Goal: Find specific page/section: Find specific page/section

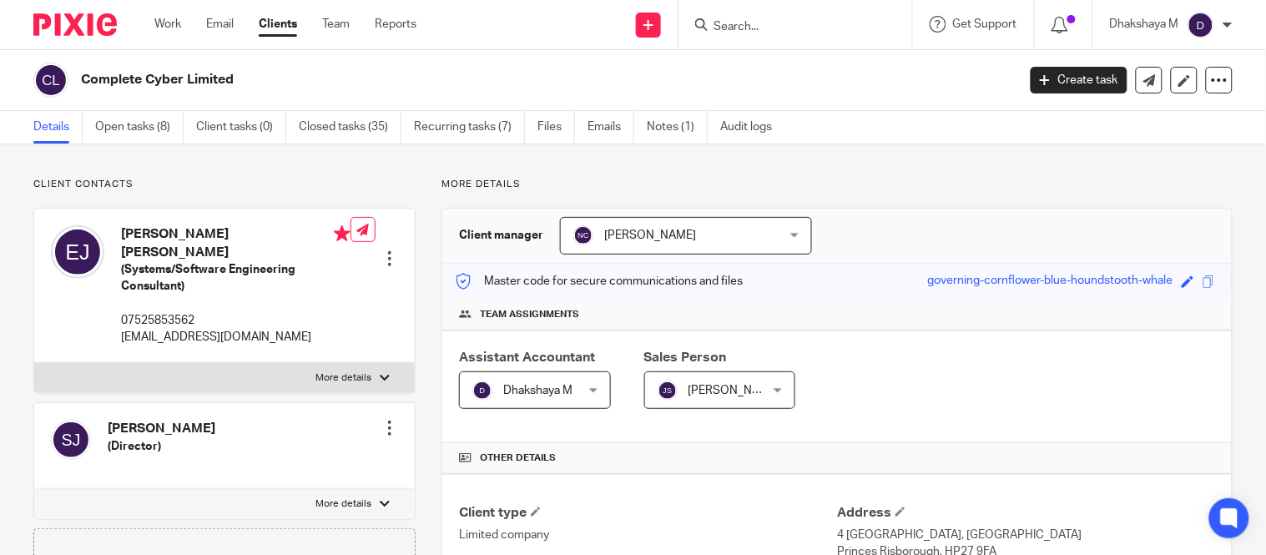
click at [740, 18] on form at bounding box center [801, 24] width 178 height 21
click at [740, 23] on input "Search" at bounding box center [787, 27] width 150 height 15
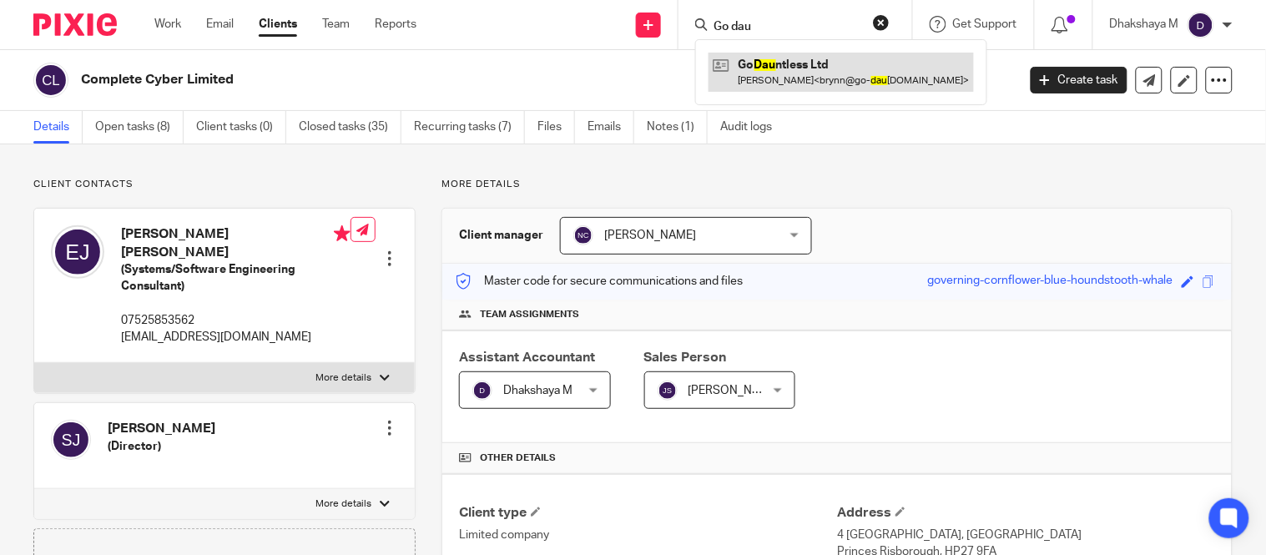
type input "Go dau"
click at [800, 89] on link at bounding box center [841, 72] width 265 height 38
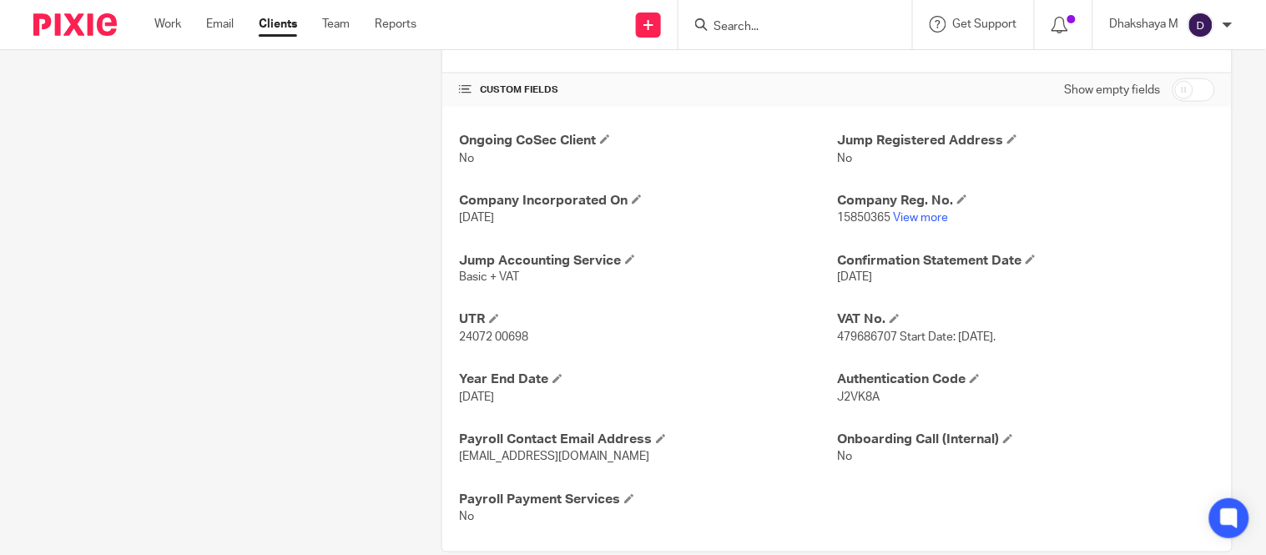
scroll to position [533, 0]
click at [743, 23] on input "Search" at bounding box center [787, 27] width 150 height 15
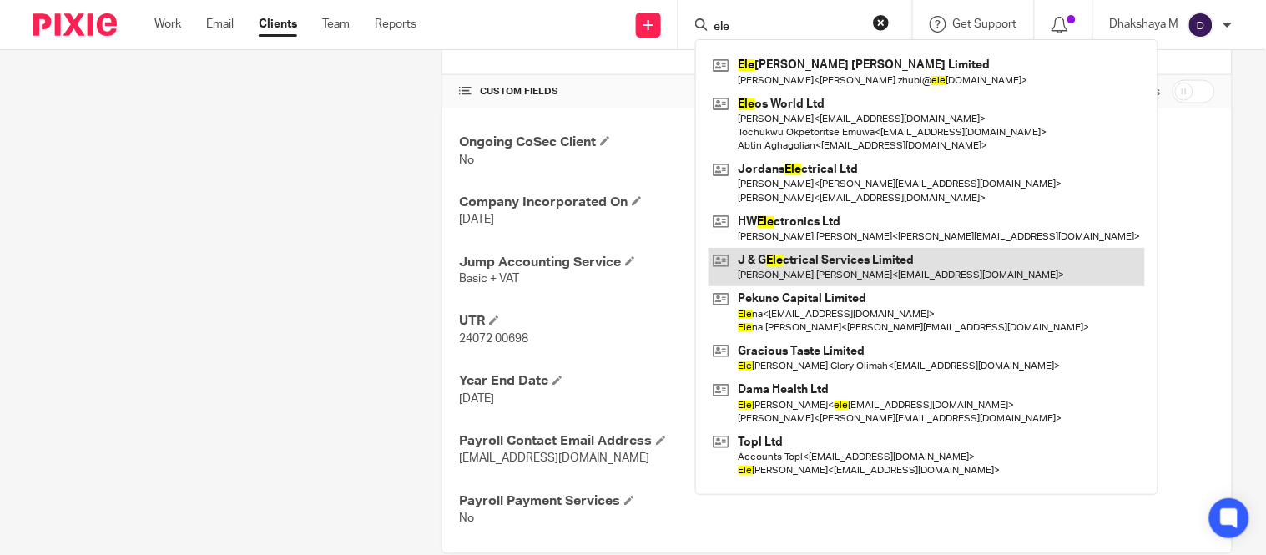
type input "ele"
click at [810, 273] on link at bounding box center [927, 267] width 437 height 38
